Goal: Information Seeking & Learning: Learn about a topic

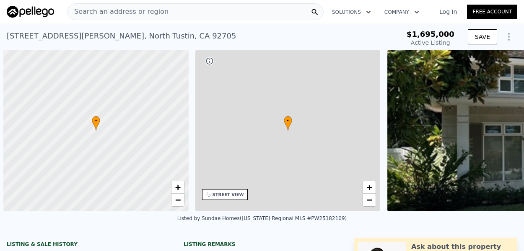
scroll to position [0, 3]
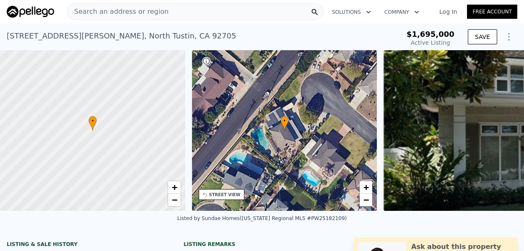
click at [148, 8] on span "Search an address or region" at bounding box center [117, 12] width 101 height 10
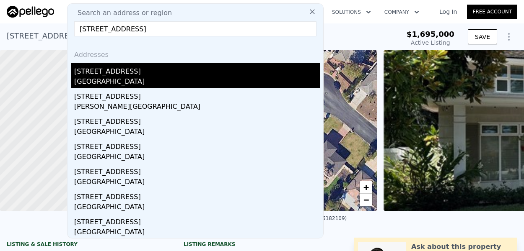
type input "[STREET_ADDRESS]"
click at [97, 77] on div "[GEOGRAPHIC_DATA]" at bounding box center [196, 83] width 245 height 12
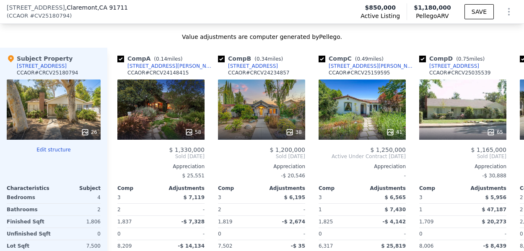
scroll to position [848, 0]
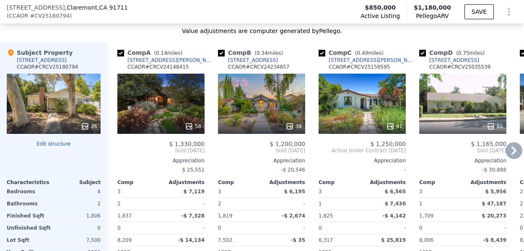
click at [512, 152] on icon at bounding box center [513, 150] width 17 height 17
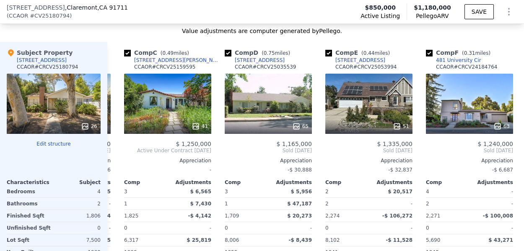
scroll to position [0, 201]
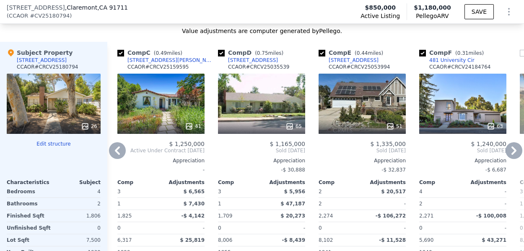
click at [514, 150] on icon at bounding box center [513, 151] width 5 height 8
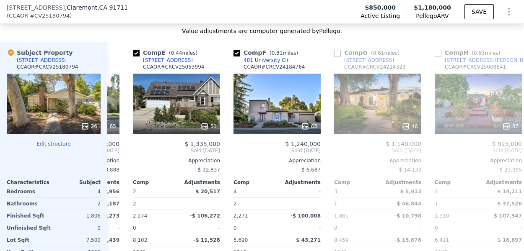
scroll to position [0, 402]
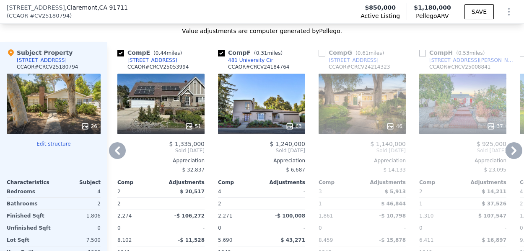
click at [514, 150] on icon at bounding box center [513, 151] width 5 height 8
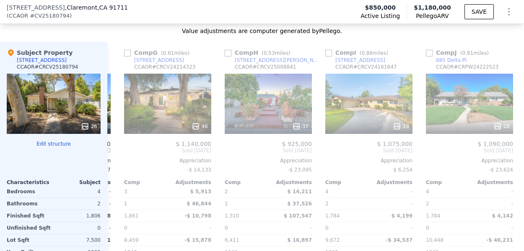
scroll to position [0, 603]
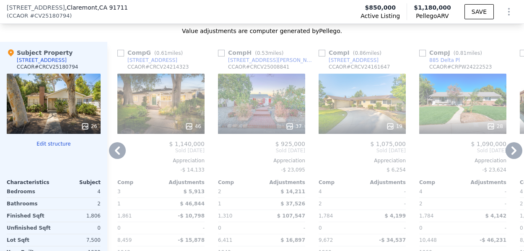
click at [514, 150] on icon at bounding box center [513, 151] width 5 height 8
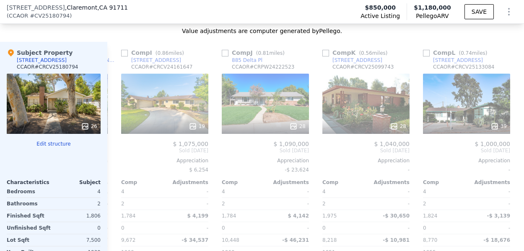
scroll to position [0, 804]
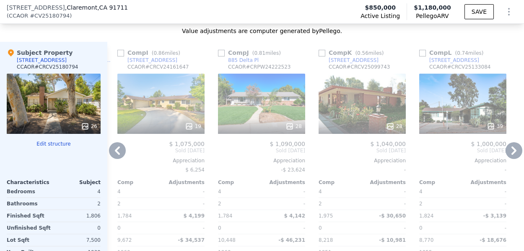
click at [514, 150] on icon at bounding box center [513, 151] width 5 height 8
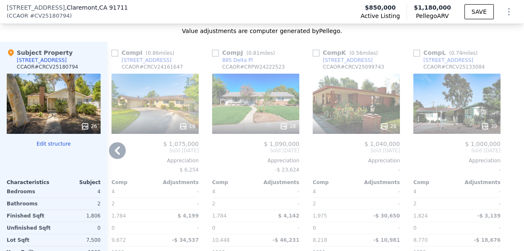
click at [117, 154] on icon at bounding box center [117, 150] width 17 height 17
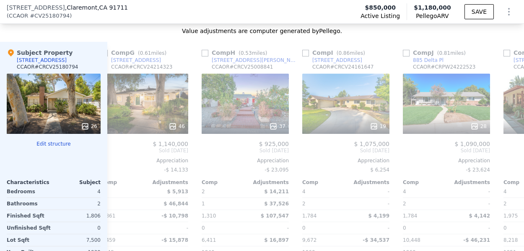
click at [117, 154] on div "$ 1,140,000 Sold [DATE] Appreciation -$ 14,133 Comp Adjustments 3 $ 5,913 1 $ 4…" at bounding box center [144, 223] width 87 height 164
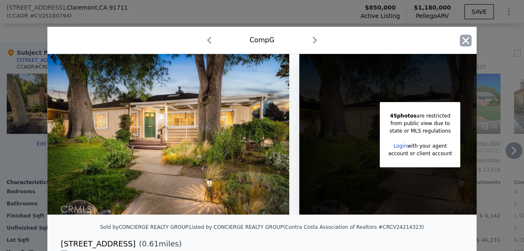
click at [459, 41] on icon "button" at bounding box center [465, 41] width 12 height 12
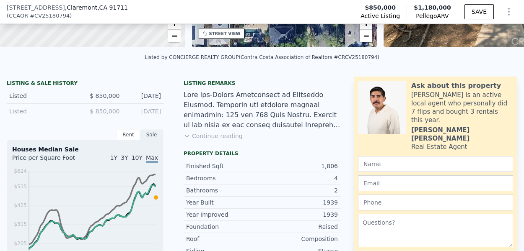
scroll to position [162, 0]
